Goal: Task Accomplishment & Management: Use online tool/utility

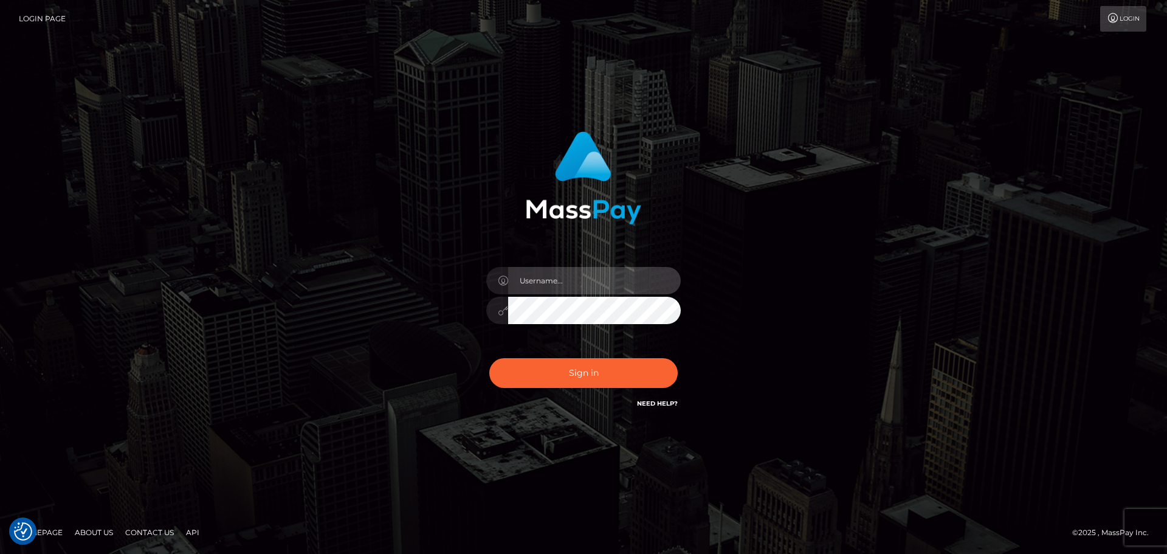
click at [573, 289] on input "text" at bounding box center [594, 280] width 173 height 27
type input "Veronica"
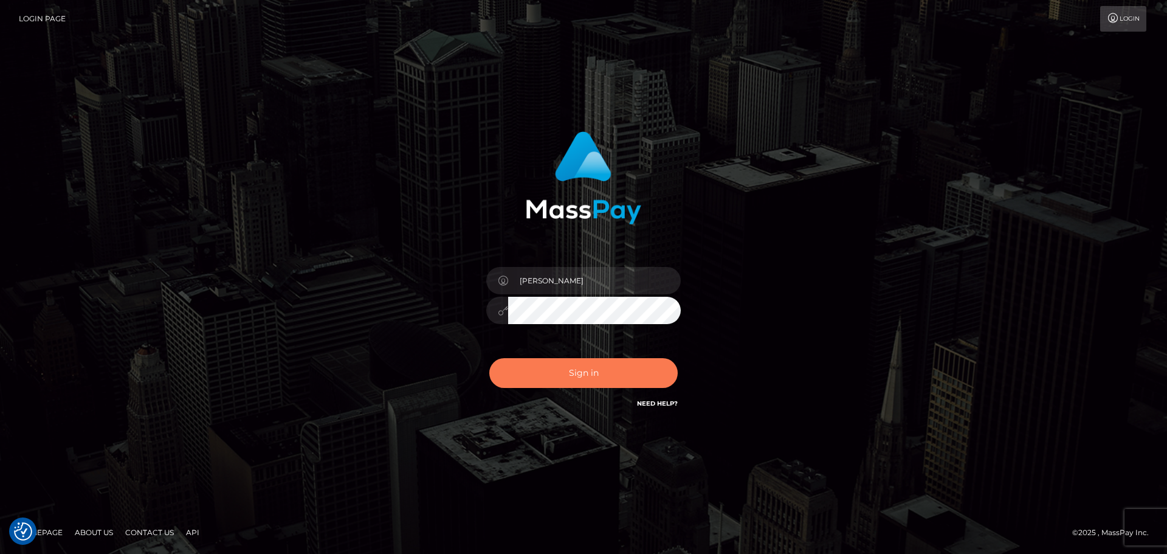
click at [618, 378] on button "Sign in" at bounding box center [583, 373] width 188 height 30
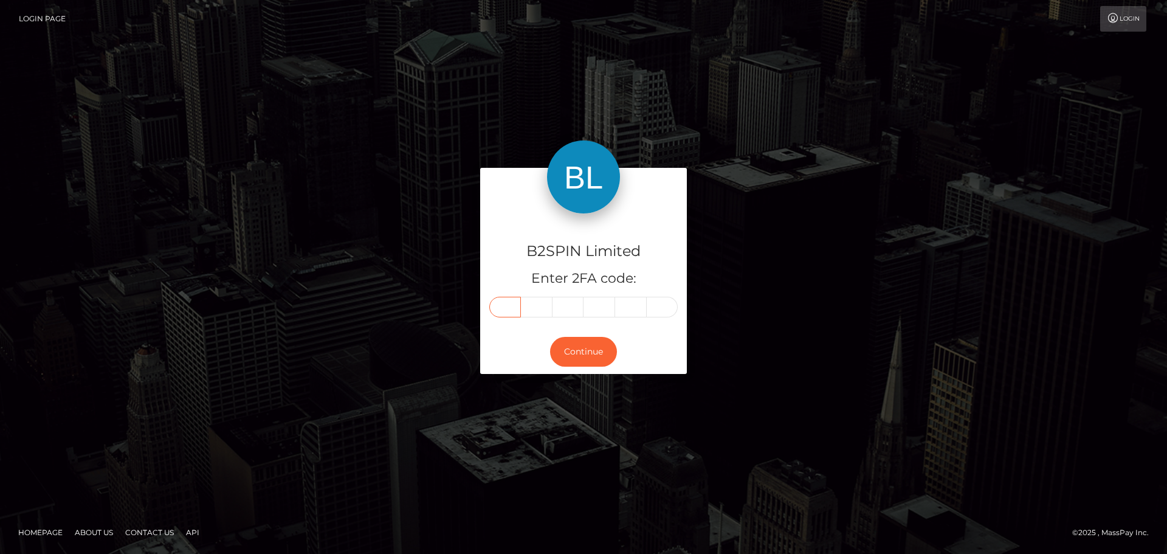
paste input "8"
type input "8"
type input "5"
type input "8"
type input "7"
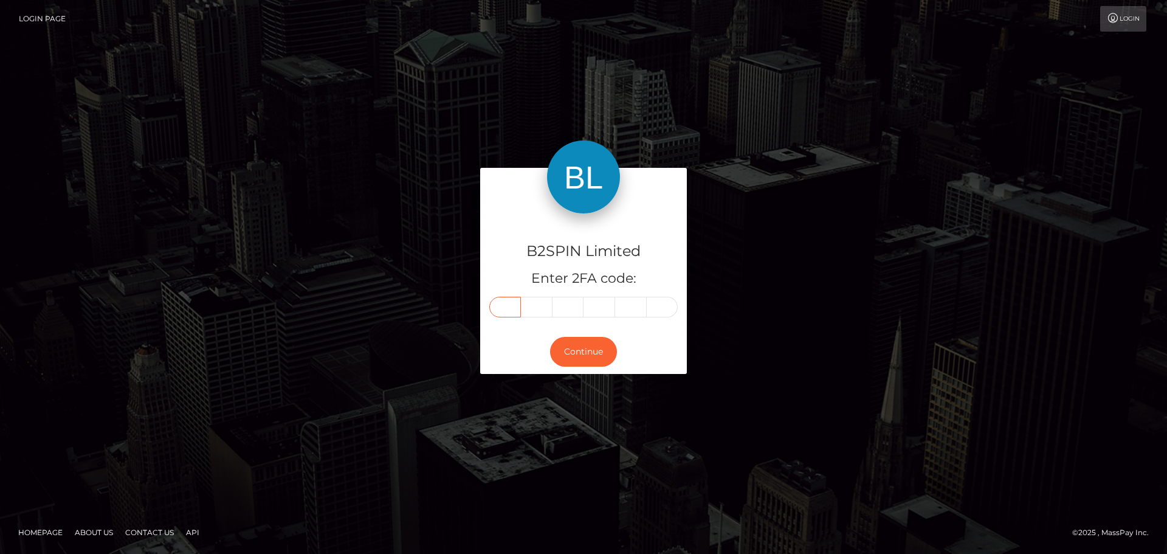
type input "5"
type input "2"
click at [587, 357] on button "Continue" at bounding box center [583, 352] width 67 height 30
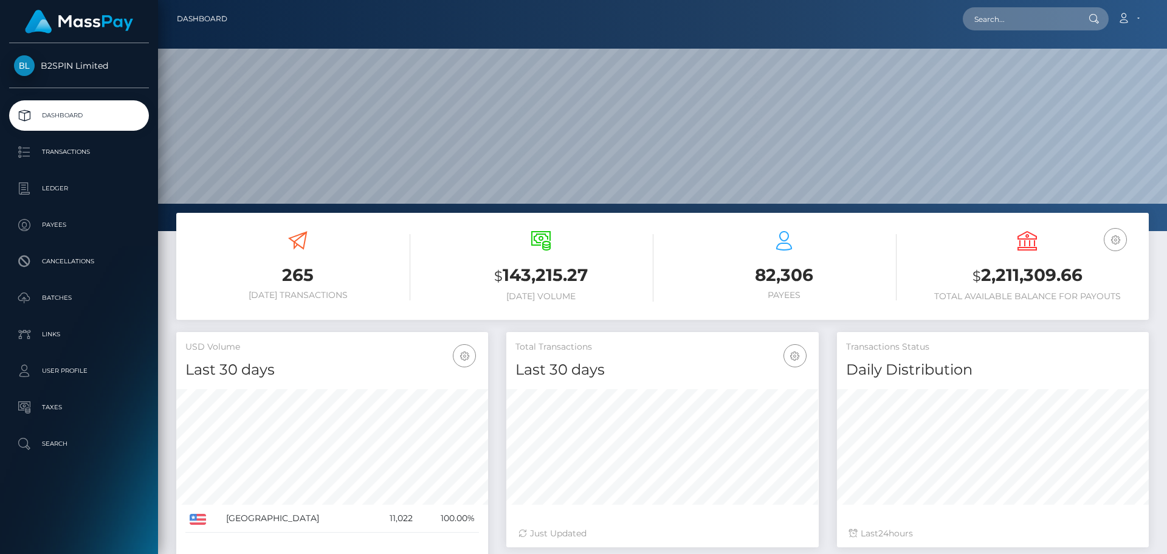
scroll to position [216, 313]
click at [68, 154] on p "Transactions" at bounding box center [79, 152] width 130 height 18
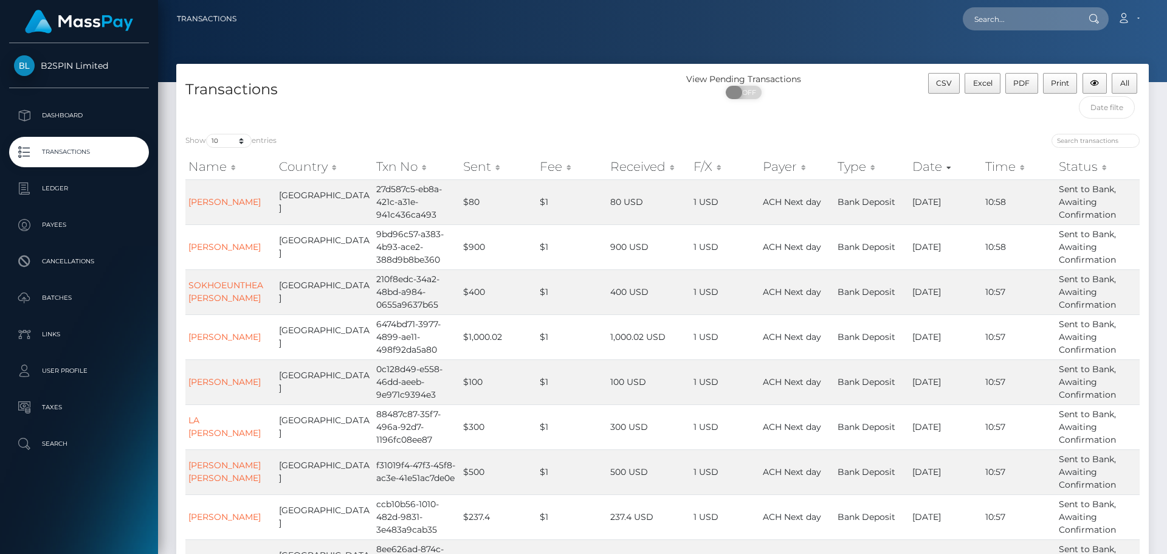
click at [736, 91] on span at bounding box center [734, 92] width 16 height 13
checkbox input "true"
click at [222, 142] on select "10 25 50 100 250 500 1,000 3,500" at bounding box center [229, 141] width 46 height 14
select select "3500"
click at [207, 134] on select "10 25 50 100 250 500 1,000 3,500" at bounding box center [229, 141] width 46 height 14
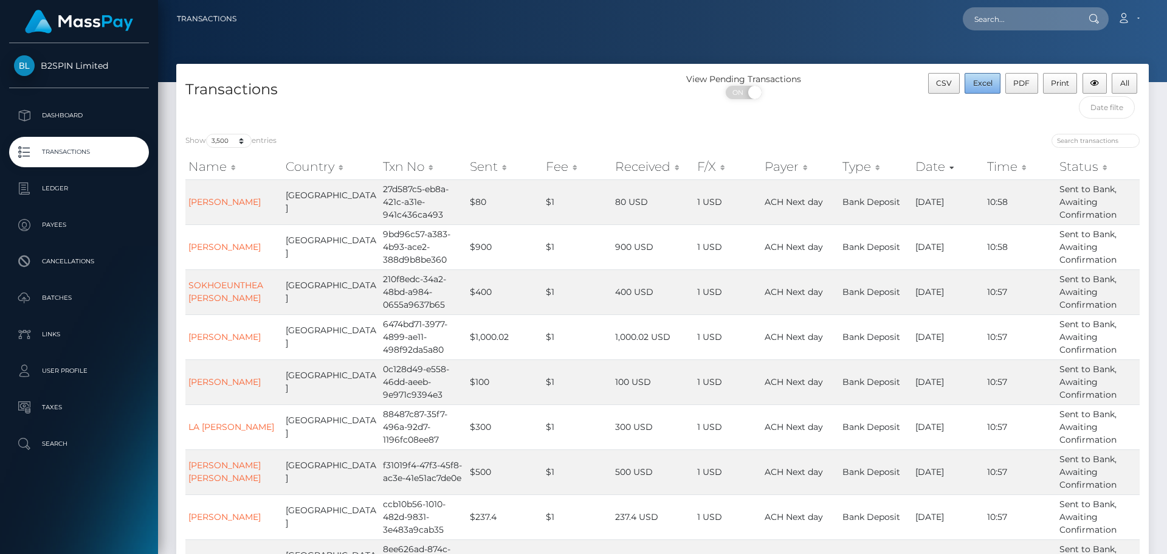
click at [983, 85] on span "Excel" at bounding box center [982, 82] width 19 height 9
